Goal: Task Accomplishment & Management: Complete application form

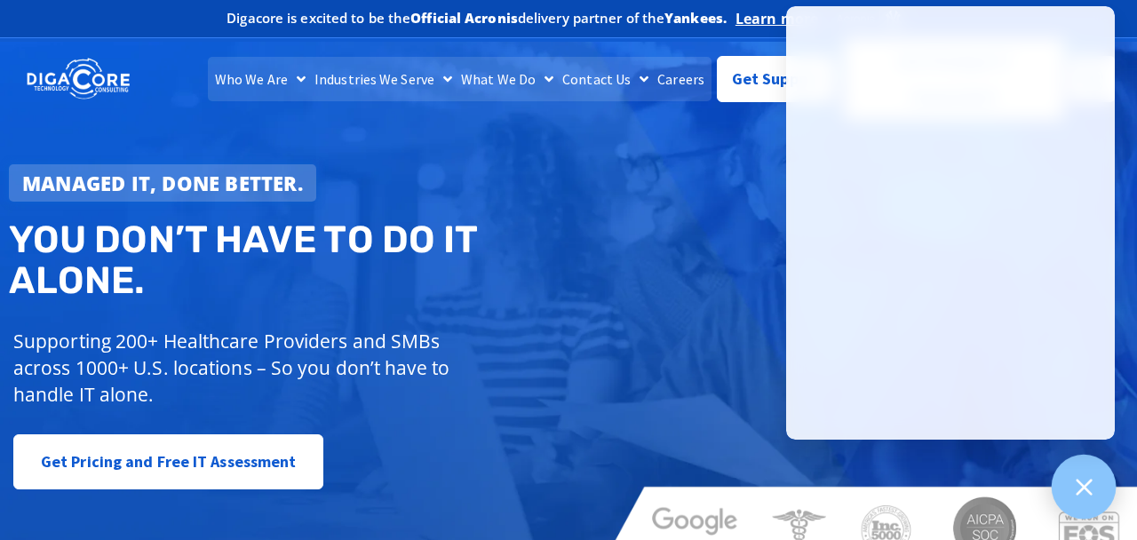
click at [1087, 511] on div at bounding box center [1083, 487] width 65 height 65
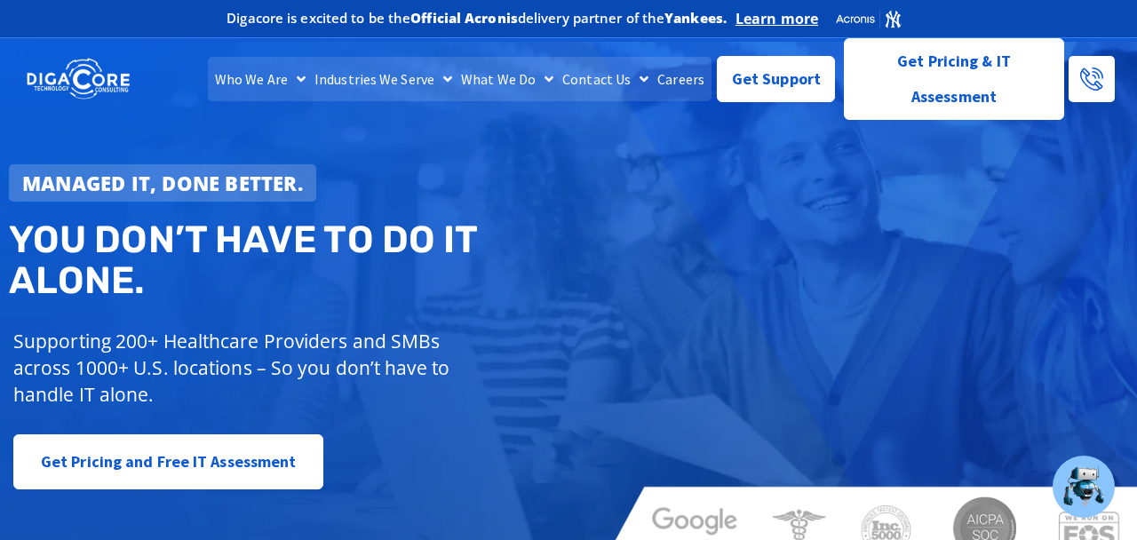
click at [681, 75] on link "Careers" at bounding box center [681, 79] width 56 height 44
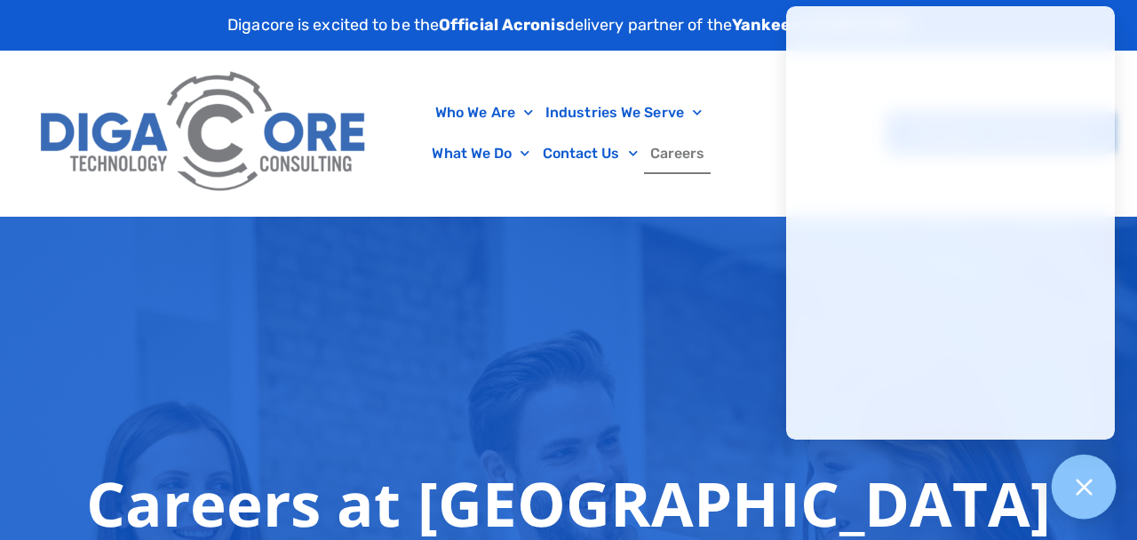
click at [1088, 498] on div at bounding box center [1083, 487] width 65 height 65
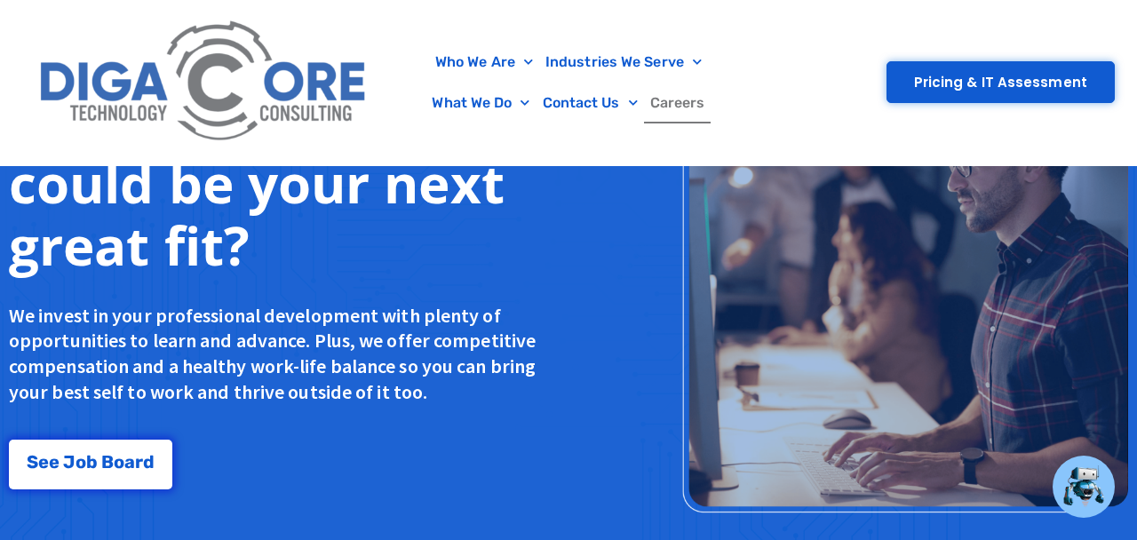
scroll to position [1553, 0]
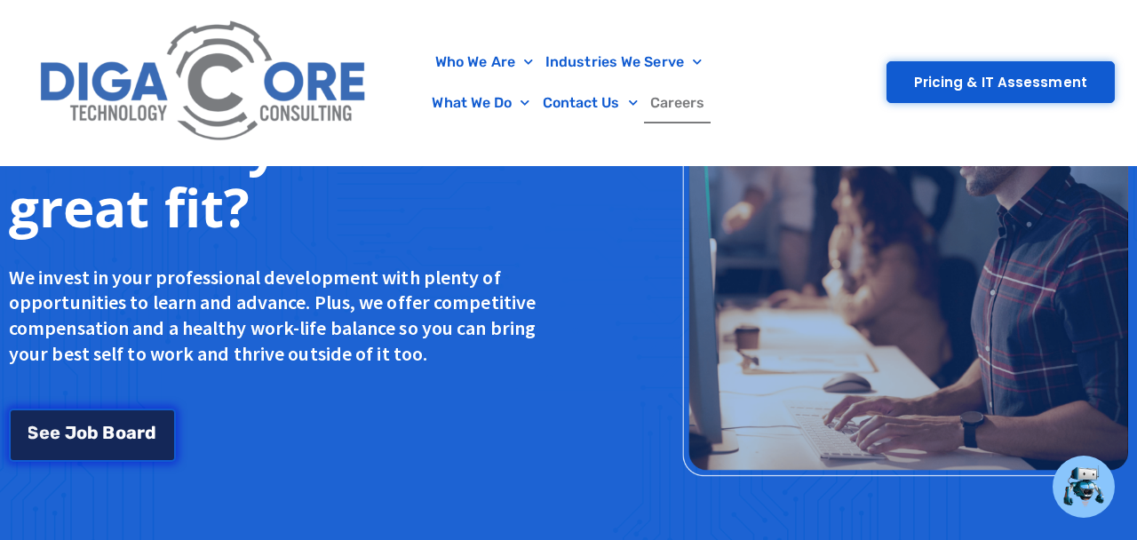
click at [118, 437] on span "o" at bounding box center [120, 433] width 11 height 18
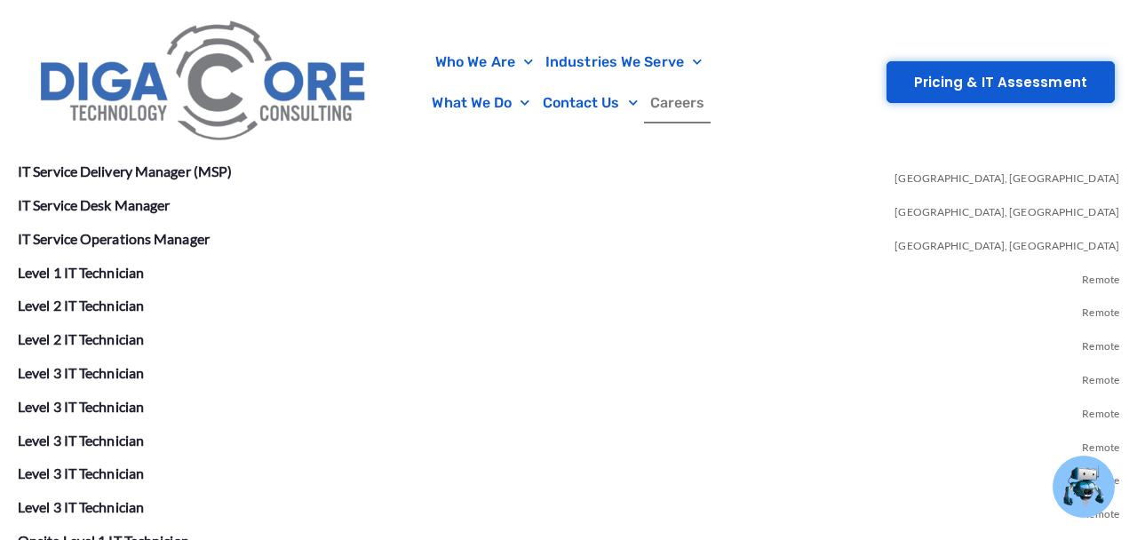
scroll to position [3344, 0]
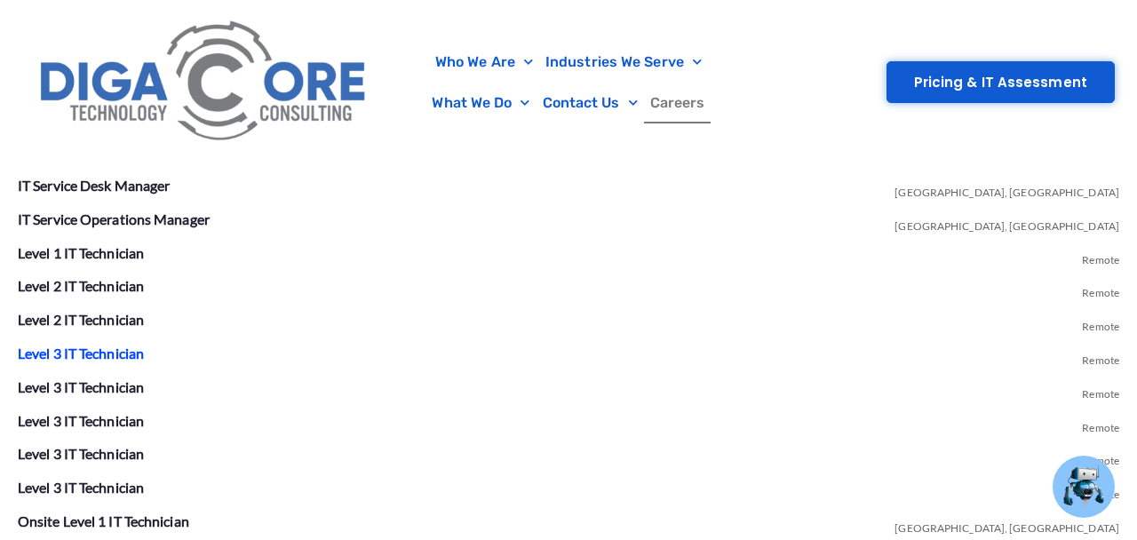
click at [109, 351] on link "Level 3 IT Technician" at bounding box center [81, 353] width 126 height 17
